Goal: Find specific page/section: Find specific page/section

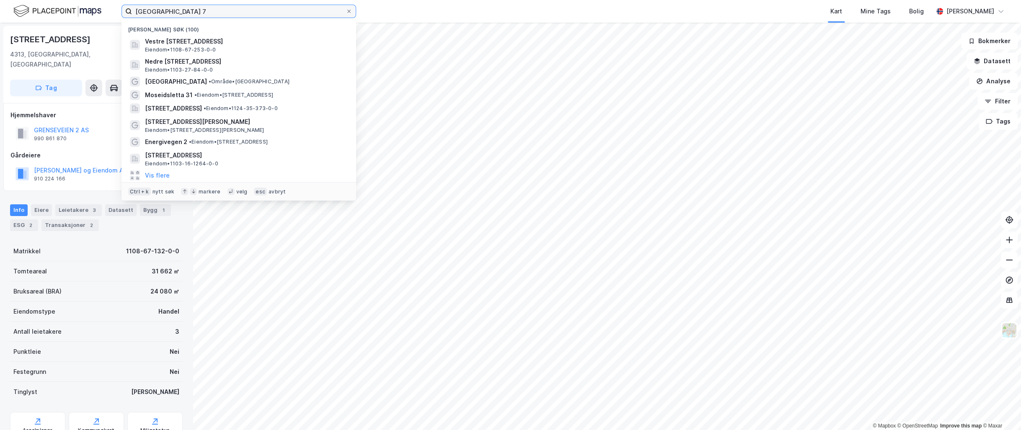
click at [157, 10] on input "[GEOGRAPHIC_DATA] 7" at bounding box center [239, 11] width 214 height 13
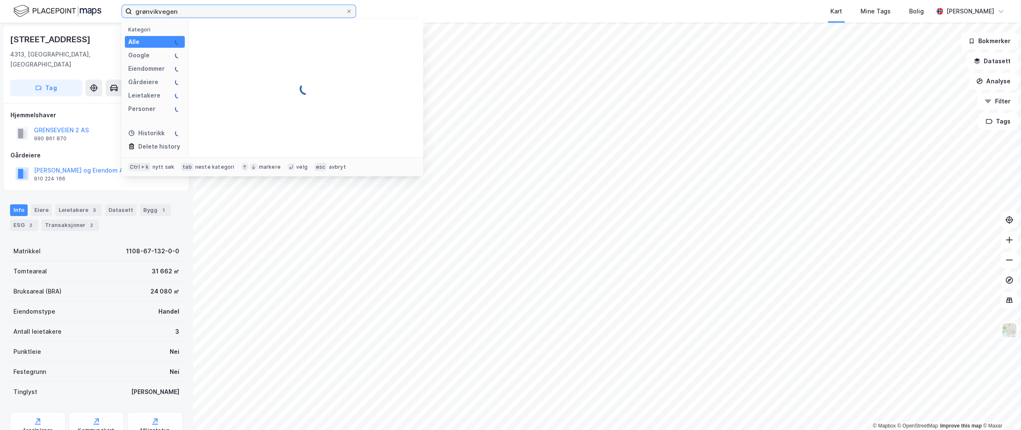
type input "grønvikvegen"
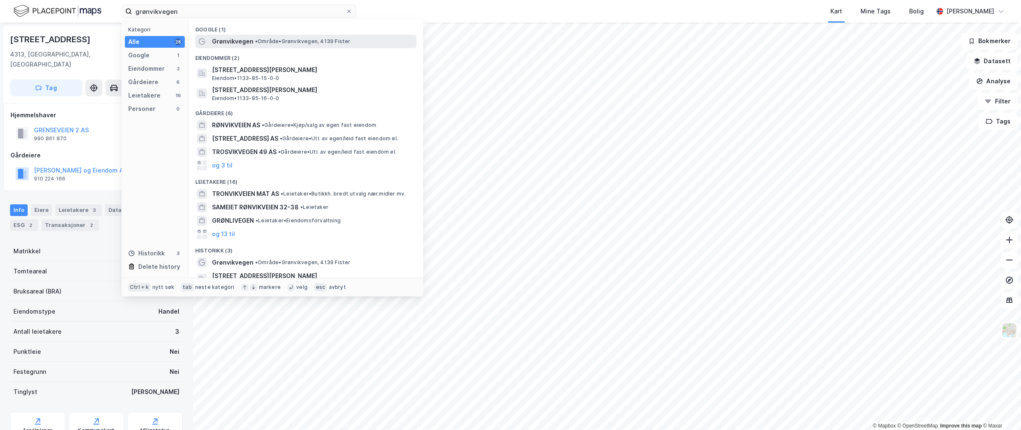
click at [250, 40] on span "Grønvikvegen" at bounding box center [232, 41] width 41 height 10
